Goal: Task Accomplishment & Management: Manage account settings

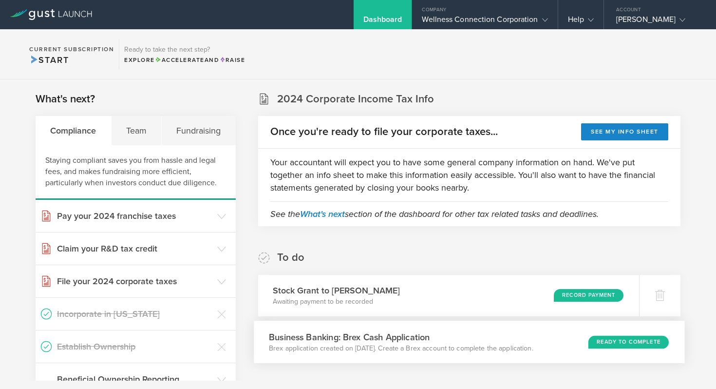
click at [619, 343] on div "Ready to Complete" at bounding box center [629, 341] width 80 height 13
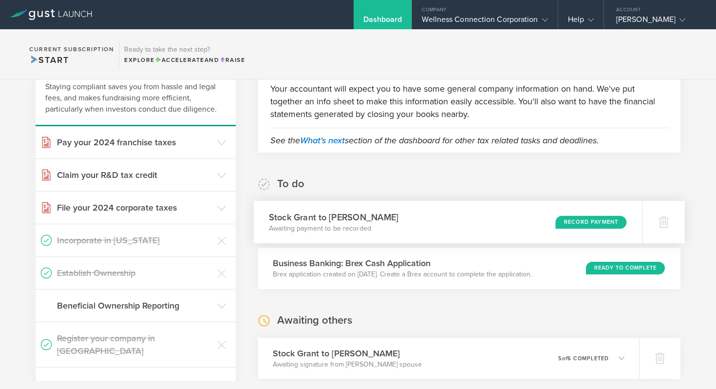
scroll to position [76, 0]
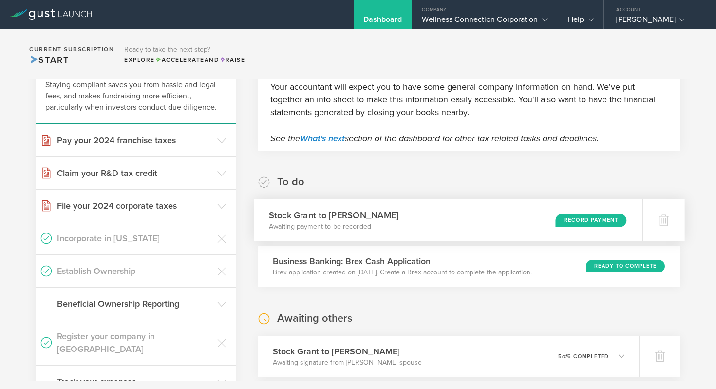
click at [570, 220] on div "Record Payment" at bounding box center [590, 219] width 71 height 13
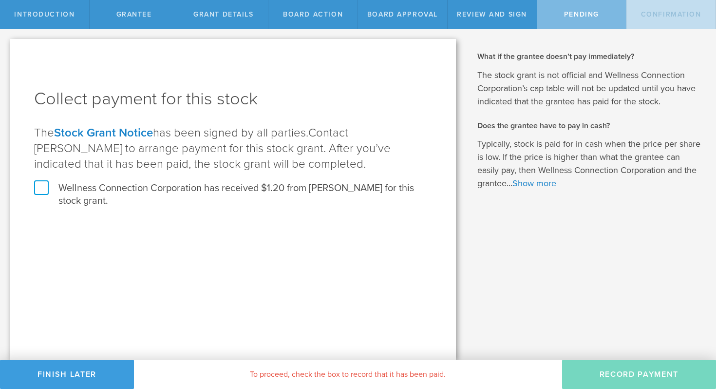
drag, startPoint x: 42, startPoint y: 187, endPoint x: 59, endPoint y: 181, distance: 17.9
click at [42, 187] on label "Wellness Connection Corporation has received $1.20 from Daniele Longo for this …" at bounding box center [233, 194] width 398 height 25
click at [0, 0] on input "Wellness Connection Corporation has received $1.20 from Daniele Longo for this …" at bounding box center [0, 0] width 0 height 0
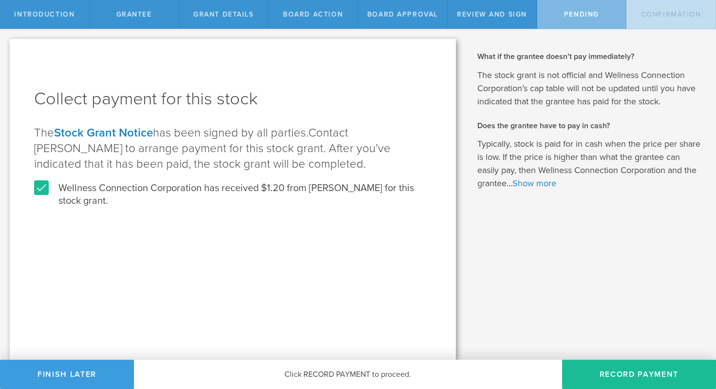
drag, startPoint x: 606, startPoint y: 369, endPoint x: 562, endPoint y: 347, distance: 49.7
click at [606, 369] on button "Record Payment" at bounding box center [639, 374] width 154 height 29
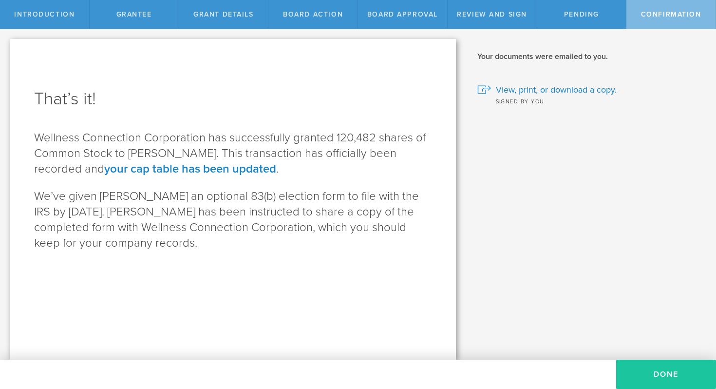
click at [675, 376] on button "Done" at bounding box center [666, 374] width 100 height 29
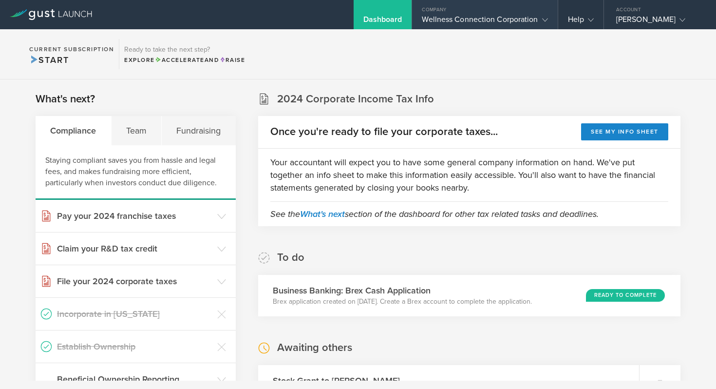
click at [457, 19] on div "Wellness Connection Corporation" at bounding box center [485, 22] width 126 height 15
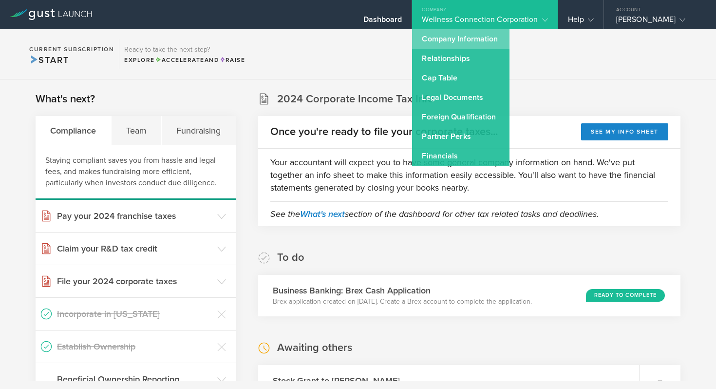
click at [427, 43] on link "Company Information" at bounding box center [460, 38] width 97 height 19
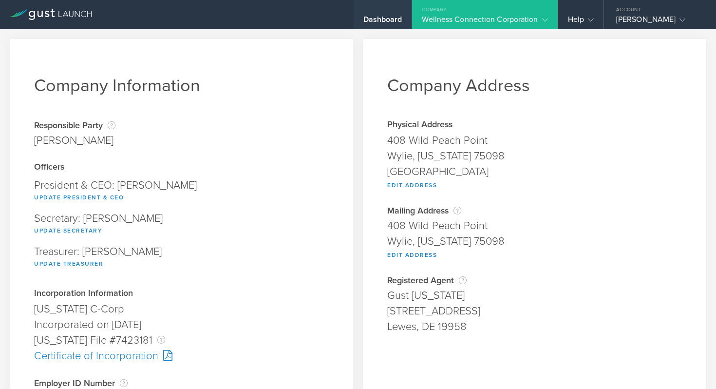
click at [379, 17] on div "Dashboard" at bounding box center [383, 22] width 39 height 15
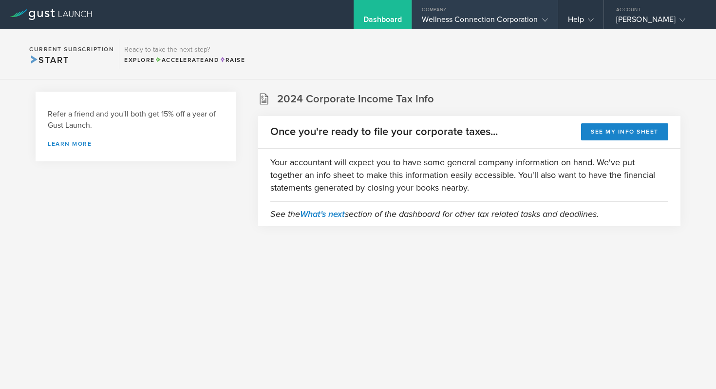
click at [445, 17] on div "Wellness Connection Corporation" at bounding box center [485, 22] width 126 height 15
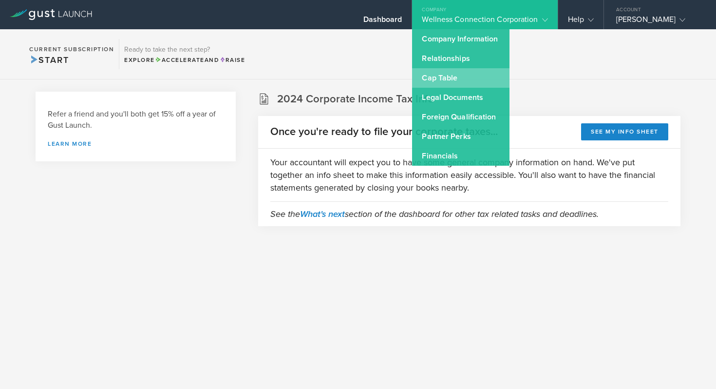
click at [440, 75] on link "Cap Table" at bounding box center [460, 77] width 97 height 19
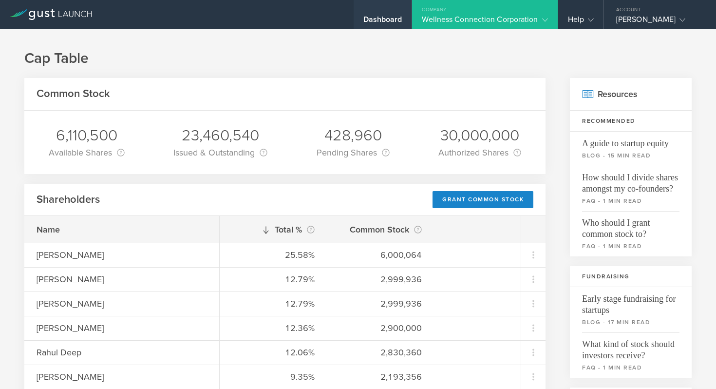
click at [381, 19] on div "Dashboard" at bounding box center [383, 22] width 39 height 15
